Goal: Register for event/course

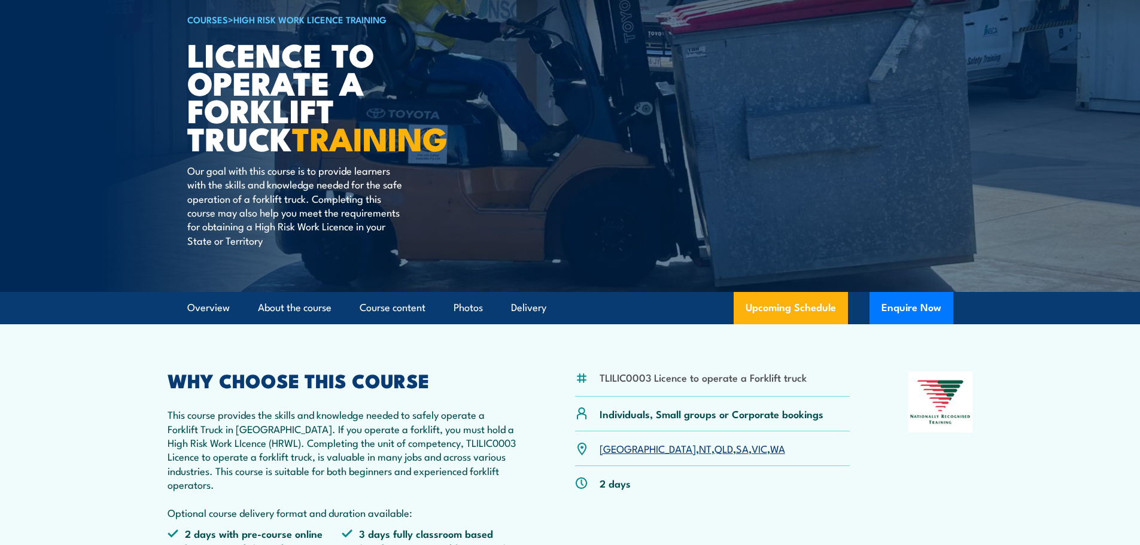
scroll to position [120, 0]
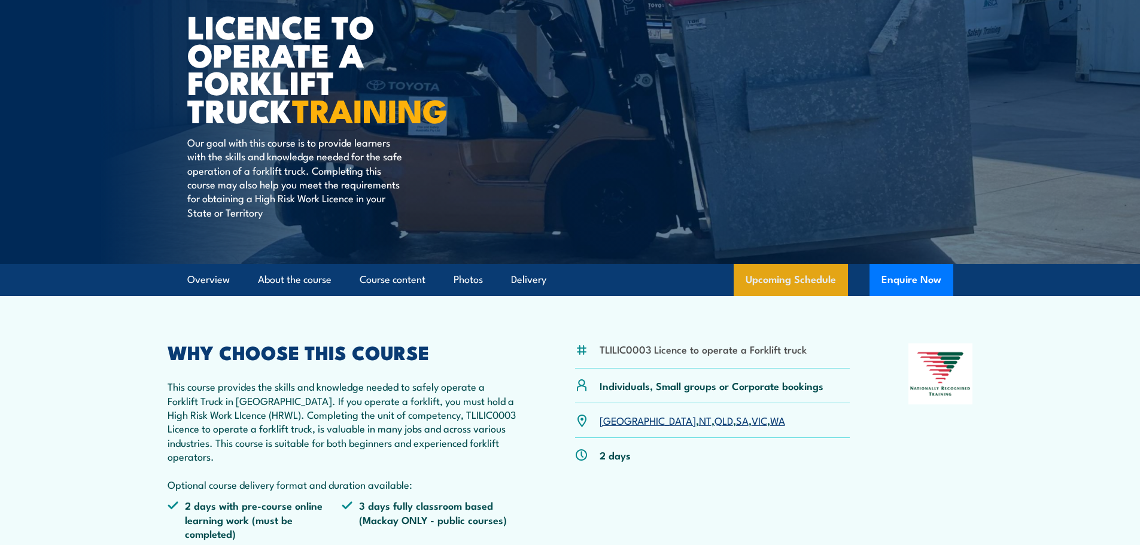
click at [807, 282] on link "Upcoming Schedule" at bounding box center [791, 280] width 114 height 32
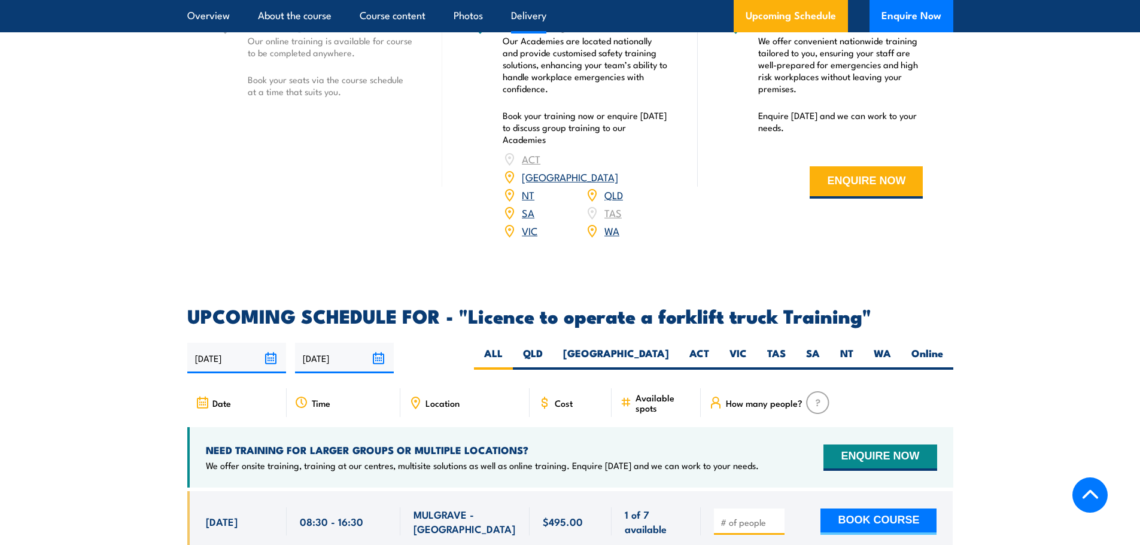
scroll to position [1763, 0]
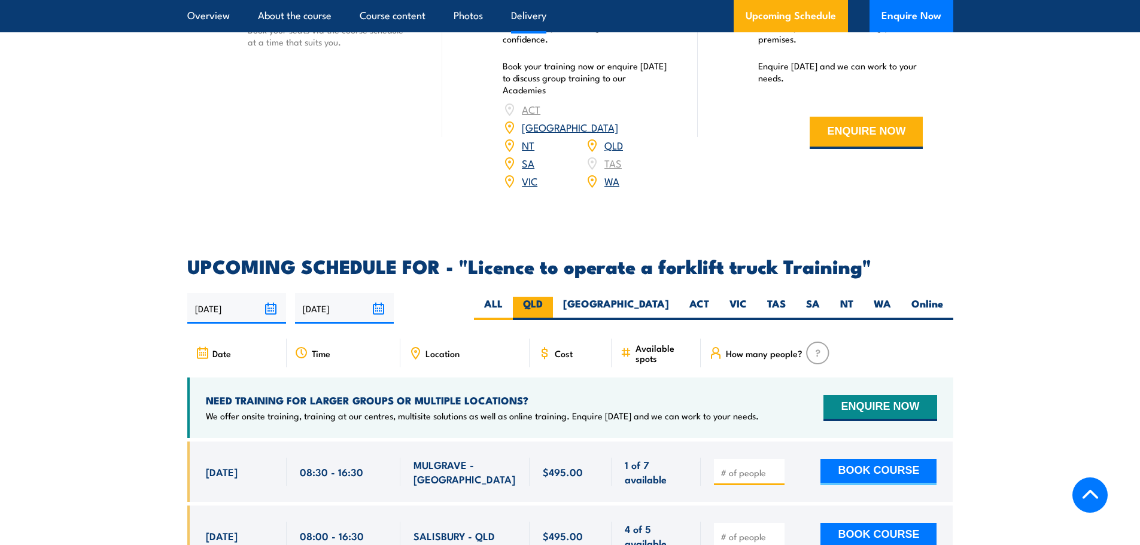
click at [553, 297] on label "QLD" at bounding box center [533, 308] width 40 height 23
click at [551, 297] on input "QLD" at bounding box center [547, 301] width 8 height 8
radio input "true"
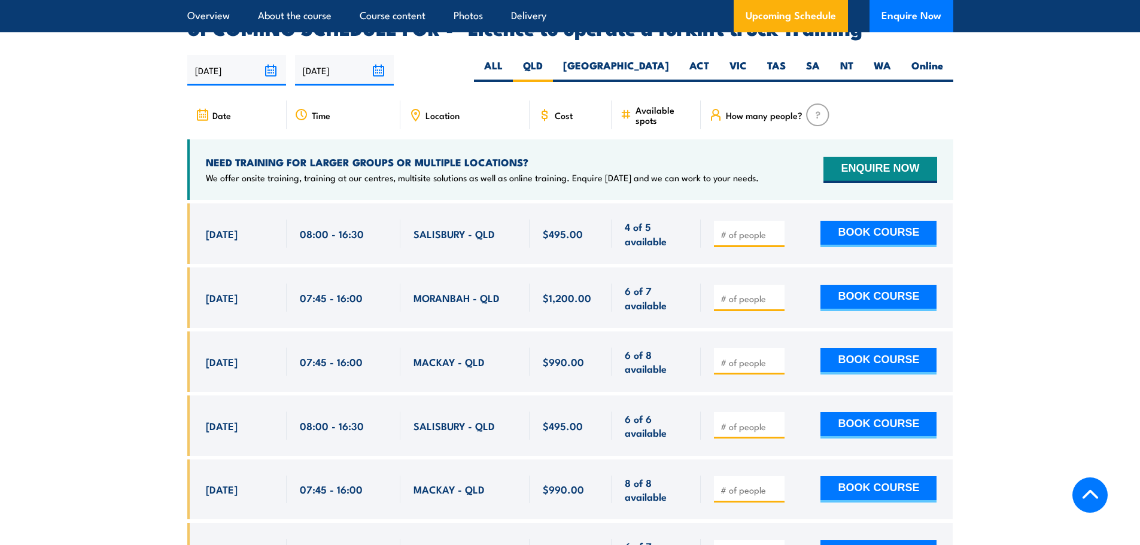
scroll to position [2003, 0]
